Goal: Transaction & Acquisition: Purchase product/service

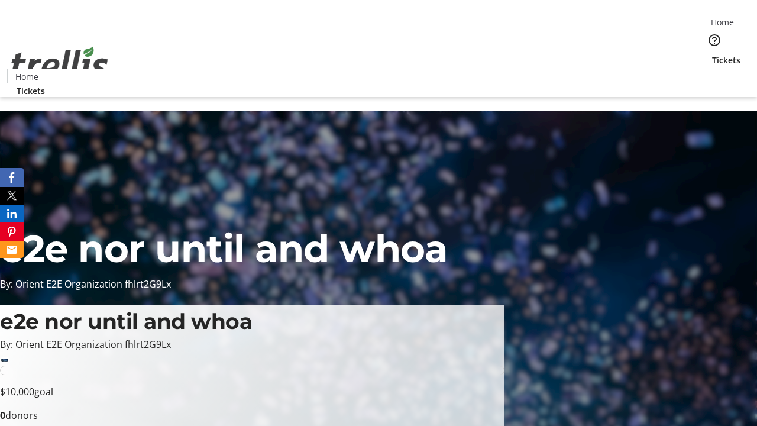
click at [712, 54] on span "Tickets" at bounding box center [726, 60] width 28 height 12
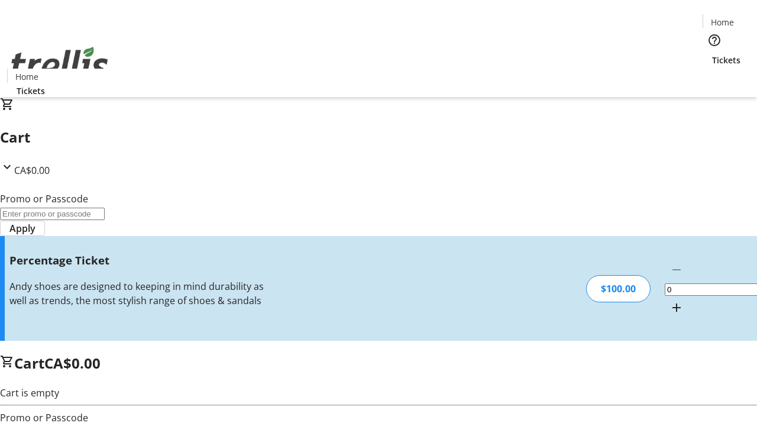
click at [670, 300] on mat-icon "Increment by one" at bounding box center [677, 307] width 14 height 14
type input "1"
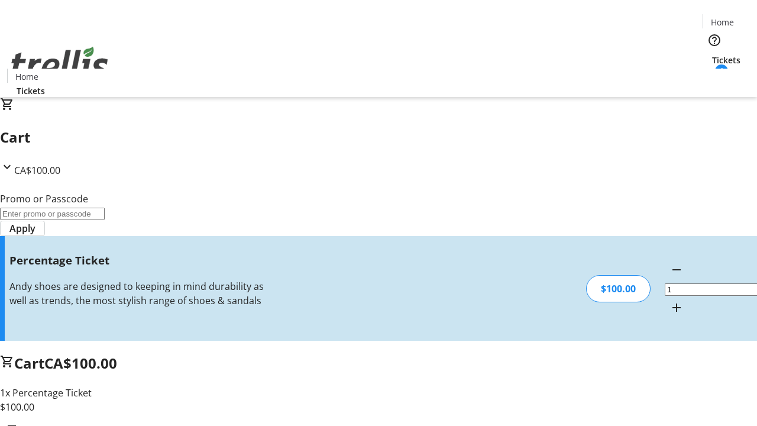
type input "FOO"
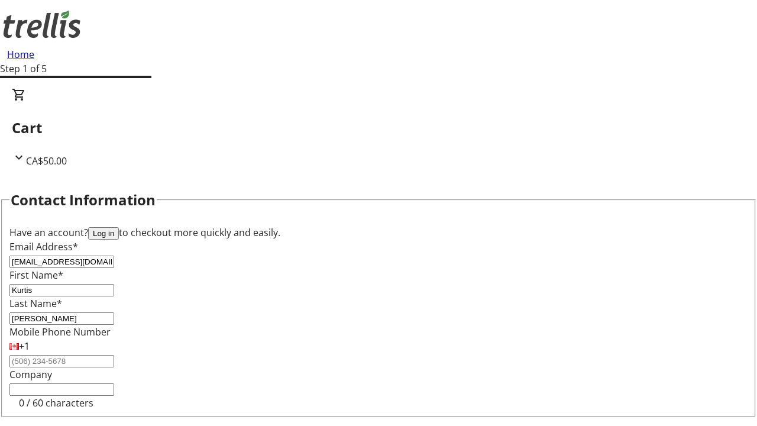
type input "[PERSON_NAME]"
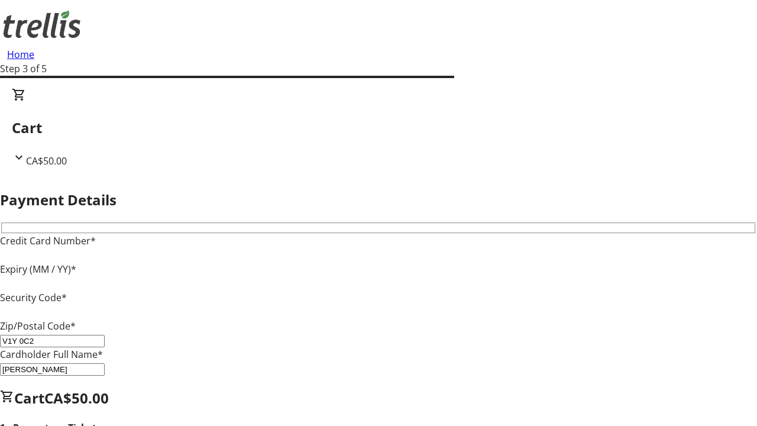
type input "V1Y 0C2"
